Goal: Transaction & Acquisition: Purchase product/service

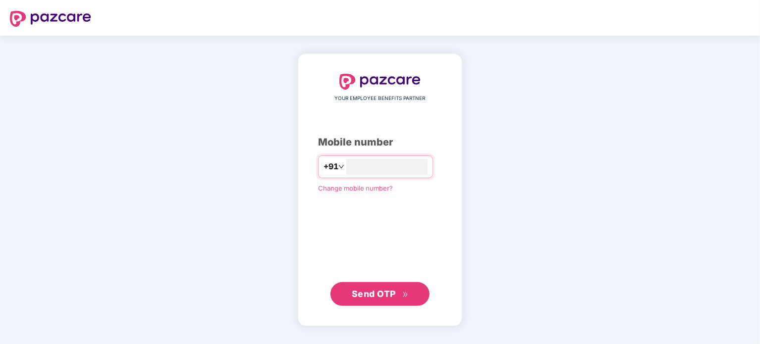
type input "**********"
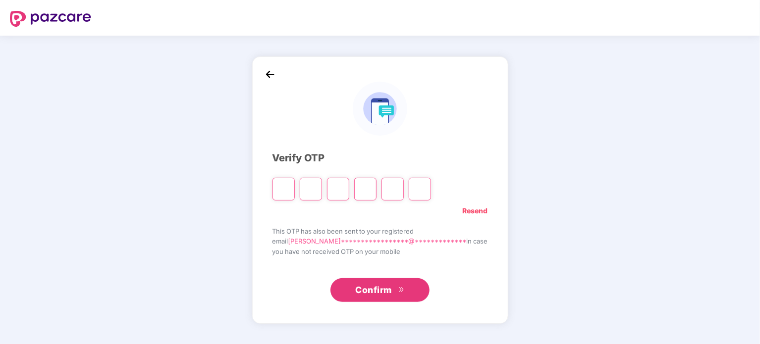
type input "*"
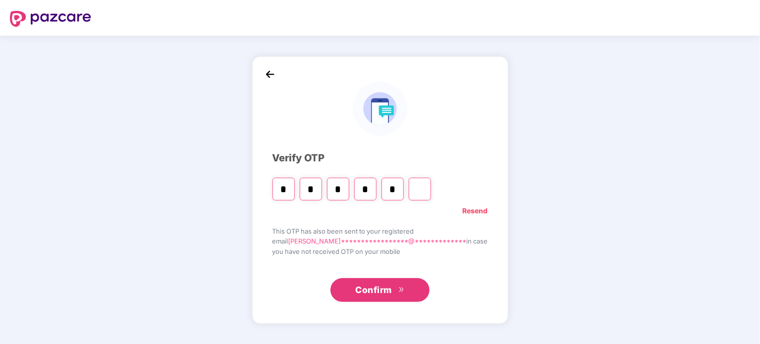
type input "*"
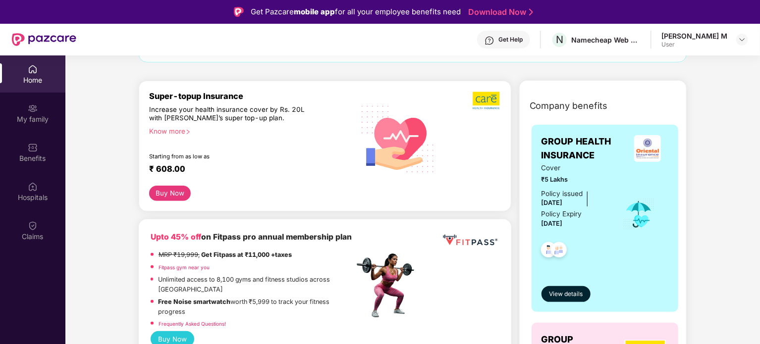
scroll to position [149, 0]
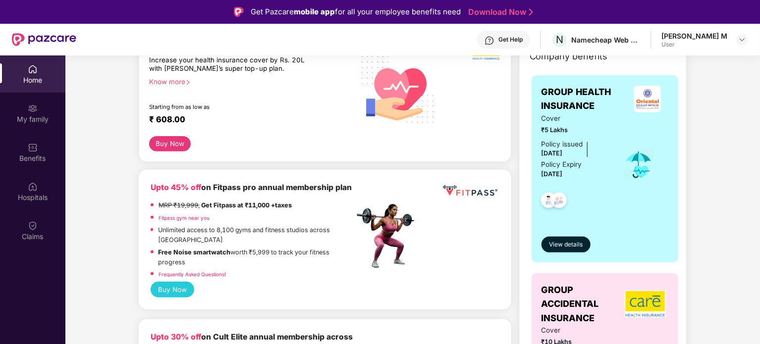
drag, startPoint x: 155, startPoint y: 219, endPoint x: 221, endPoint y: 219, distance: 65.9
click at [221, 219] on div "Fitpass gym near you" at bounding box center [253, 219] width 204 height 12
click at [225, 219] on div "Fitpass gym near you" at bounding box center [253, 219] width 204 height 12
click at [265, 182] on div "Upto 45% off on Fitpass pro annual membership plan" at bounding box center [253, 188] width 204 height 12
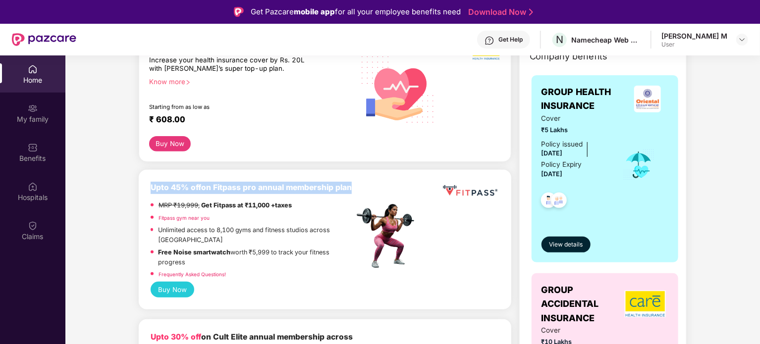
click at [265, 182] on div "Upto 45% off on Fitpass pro annual membership plan" at bounding box center [253, 188] width 204 height 12
click at [333, 193] on div "Upto 45% off on Fitpass pro annual membership plan" at bounding box center [253, 188] width 204 height 12
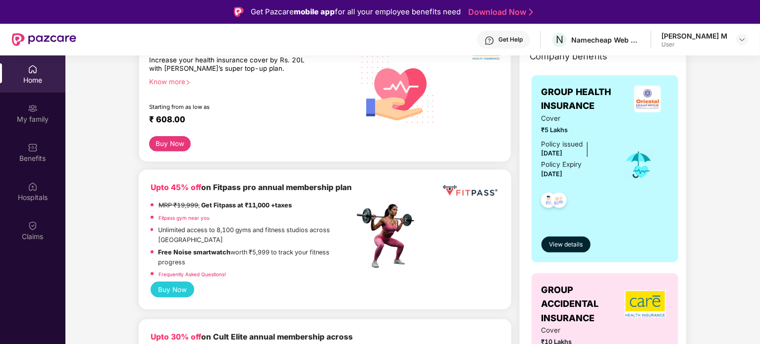
scroll to position [198, 0]
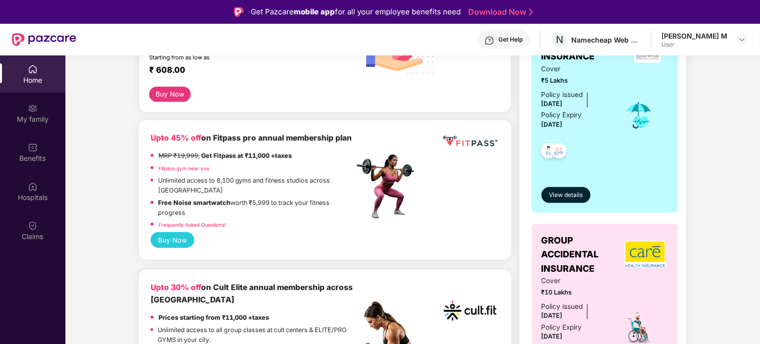
click at [219, 156] on strong "Get Fitpass at ₹11,000 +taxes" at bounding box center [246, 155] width 91 height 7
click at [246, 156] on strong "Get Fitpass at ₹11,000 +taxes" at bounding box center [246, 155] width 91 height 7
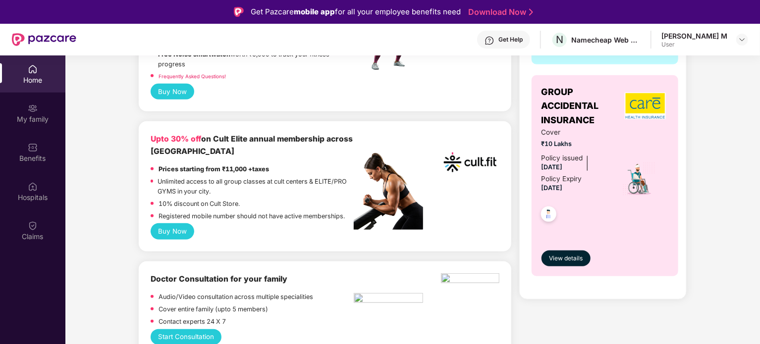
scroll to position [297, 0]
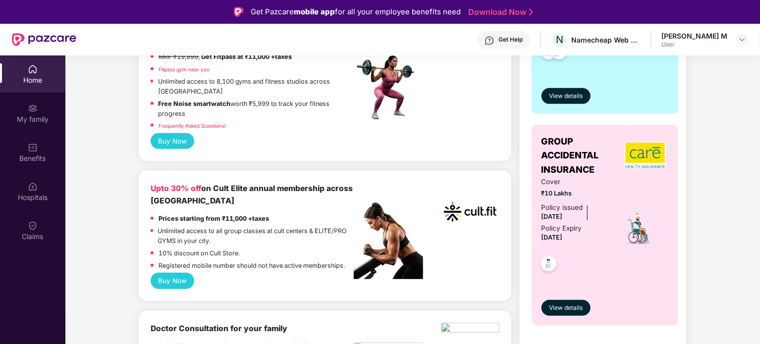
click at [200, 123] on link "Frequently Asked Questions!" at bounding box center [191, 126] width 67 height 6
